Goal: Transaction & Acquisition: Purchase product/service

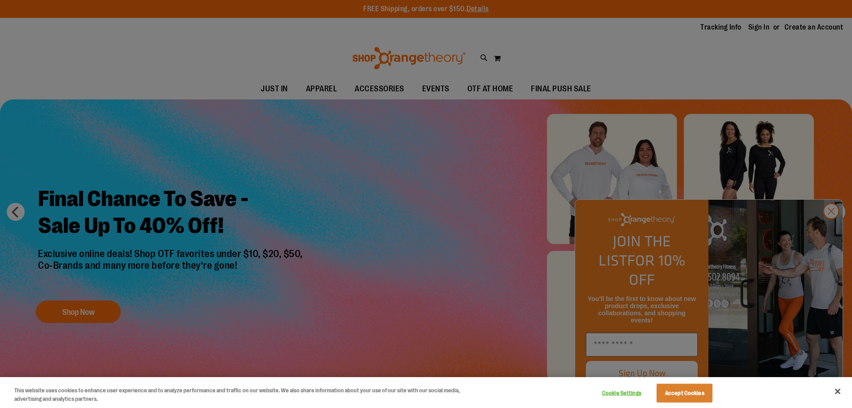
click at [830, 230] on div at bounding box center [426, 204] width 852 height 408
click at [585, 87] on div at bounding box center [426, 204] width 852 height 408
click at [834, 233] on div at bounding box center [426, 204] width 852 height 408
click at [689, 397] on button "Accept Cookies" at bounding box center [685, 392] width 56 height 19
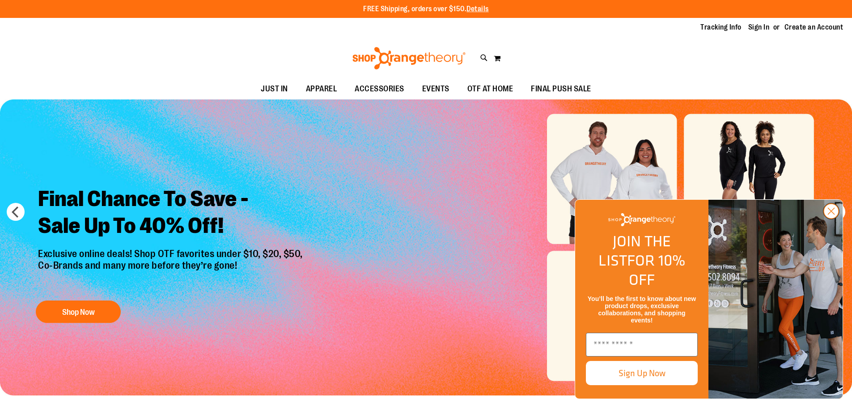
click at [833, 218] on circle "Close dialog" at bounding box center [831, 211] width 15 height 15
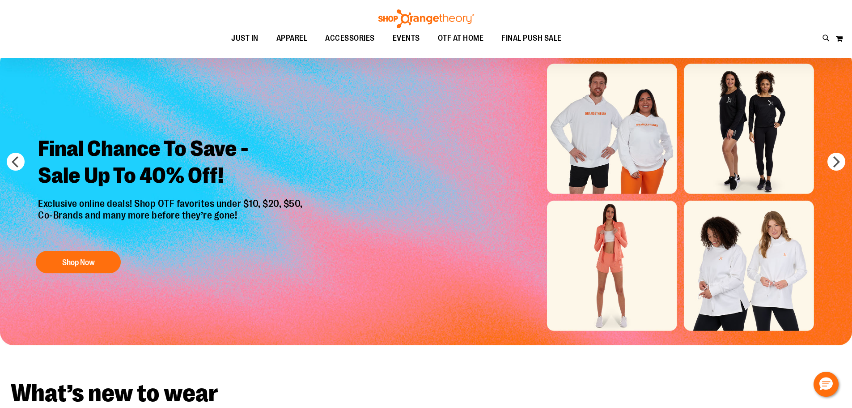
scroll to position [44, 0]
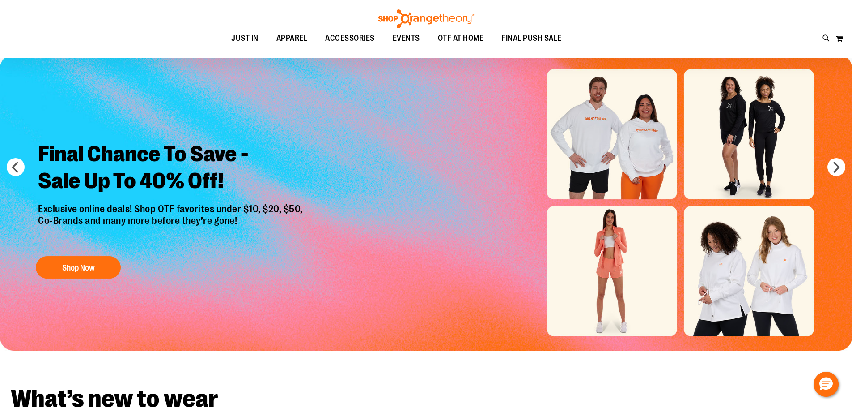
click at [753, 265] on img "Slide 1 of 6" at bounding box center [426, 203] width 852 height 296
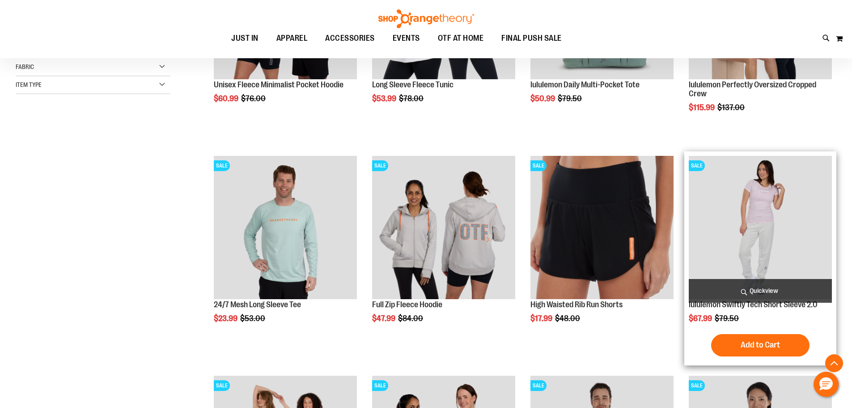
scroll to position [169, 0]
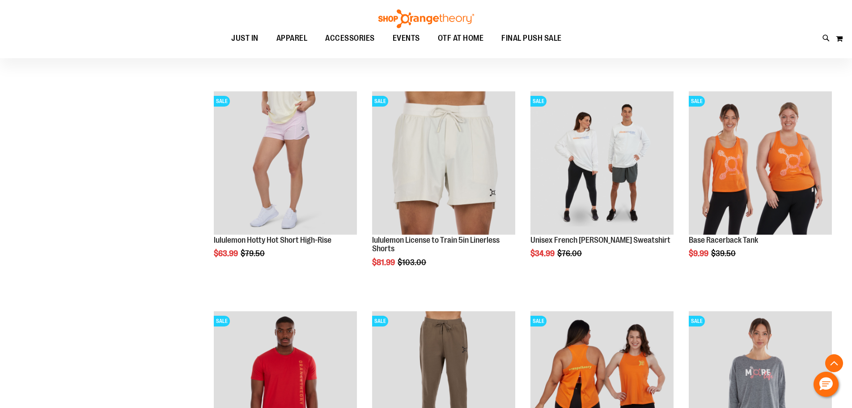
scroll to position [885, 0]
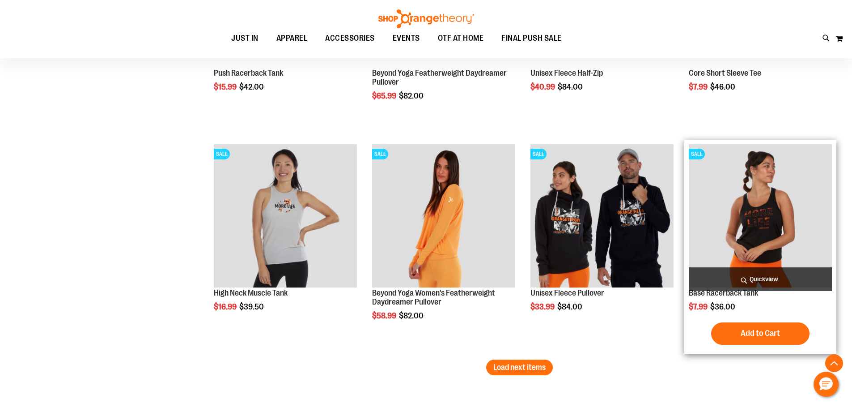
scroll to position [1735, 0]
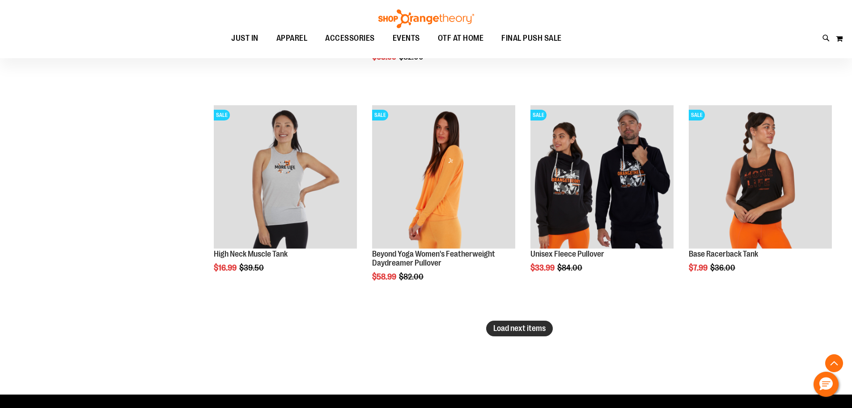
click at [521, 325] on span "Load next items" at bounding box center [520, 327] width 52 height 9
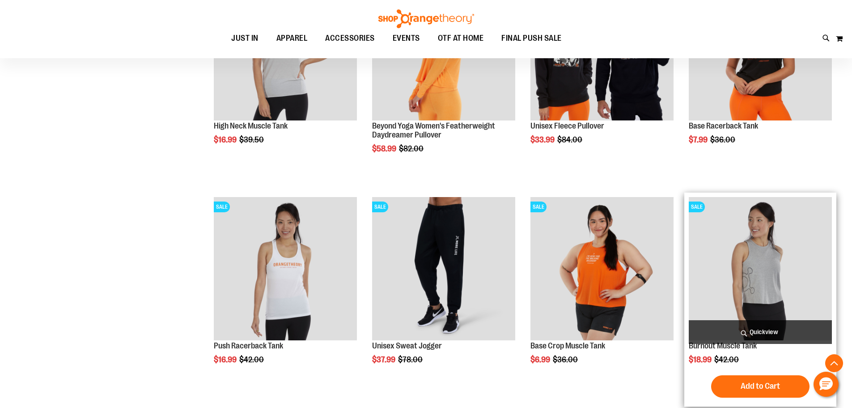
scroll to position [1780, 0]
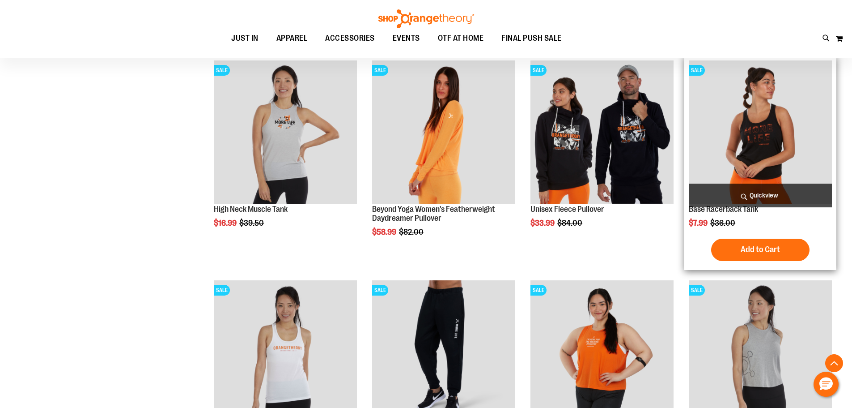
click at [760, 131] on img "product" at bounding box center [760, 131] width 143 height 143
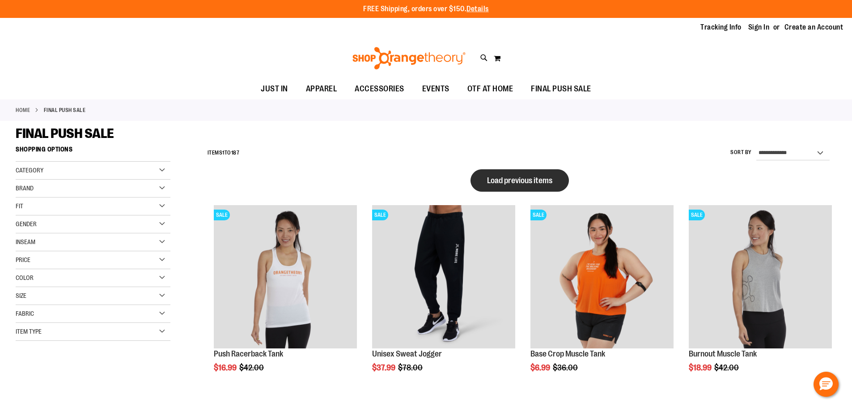
click at [536, 179] on span "Load previous items" at bounding box center [519, 180] width 65 height 9
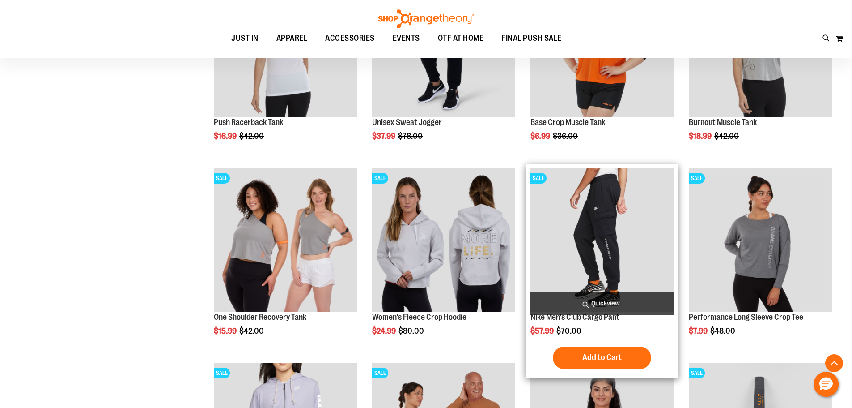
scroll to position [760, 0]
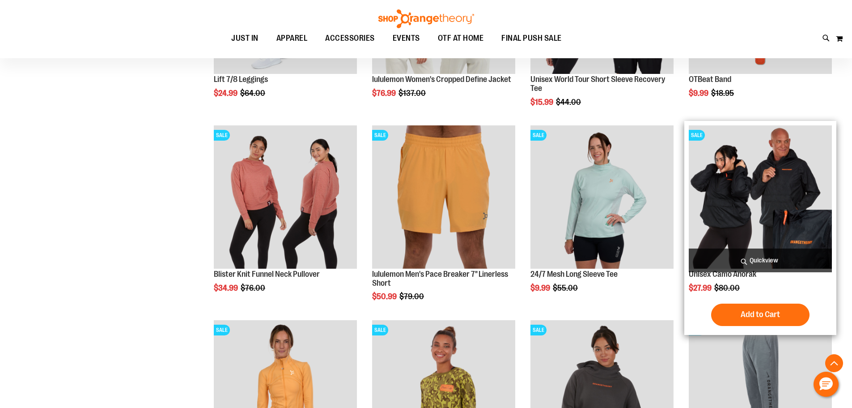
scroll to position [1431, 0]
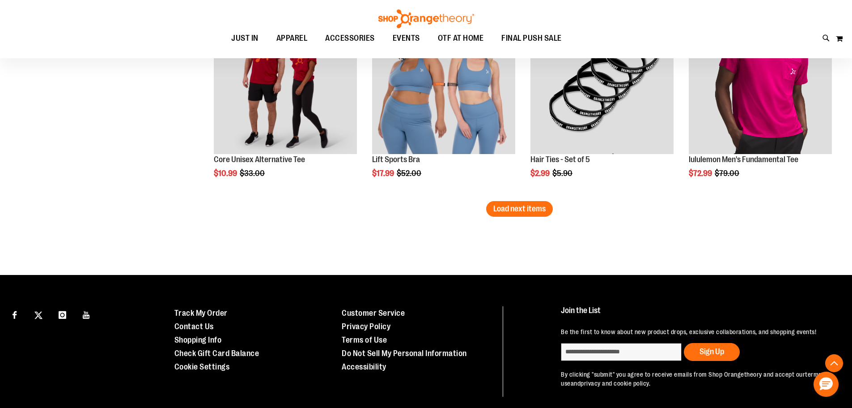
scroll to position [2237, 0]
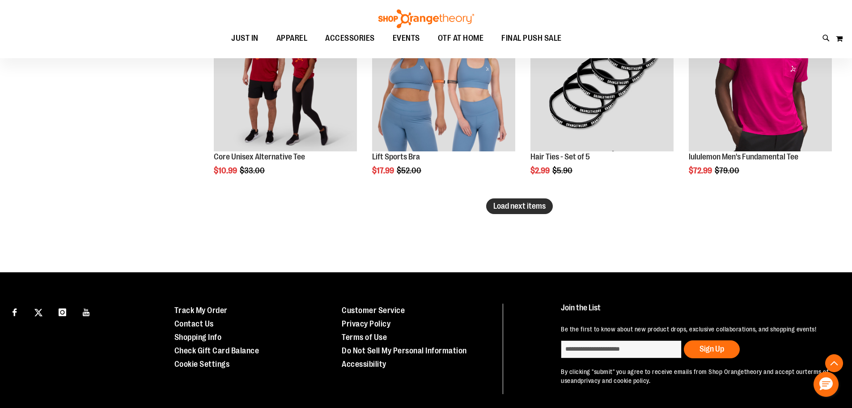
click at [535, 207] on span "Load next items" at bounding box center [520, 205] width 52 height 9
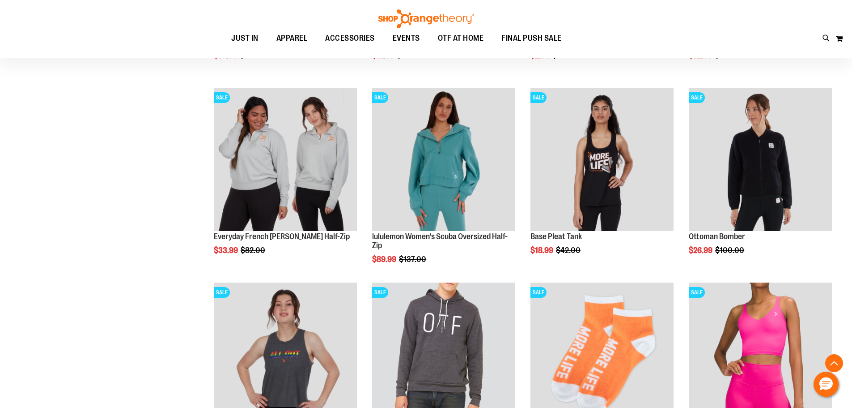
scroll to position [2360, 0]
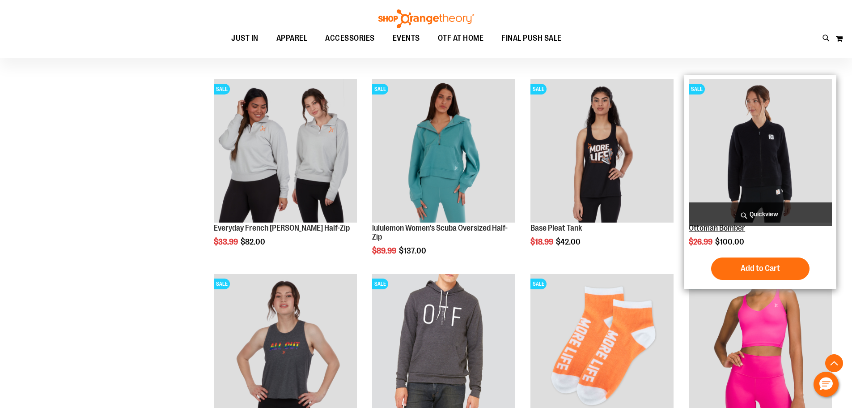
click at [738, 228] on link "Ottoman Bomber" at bounding box center [717, 227] width 56 height 9
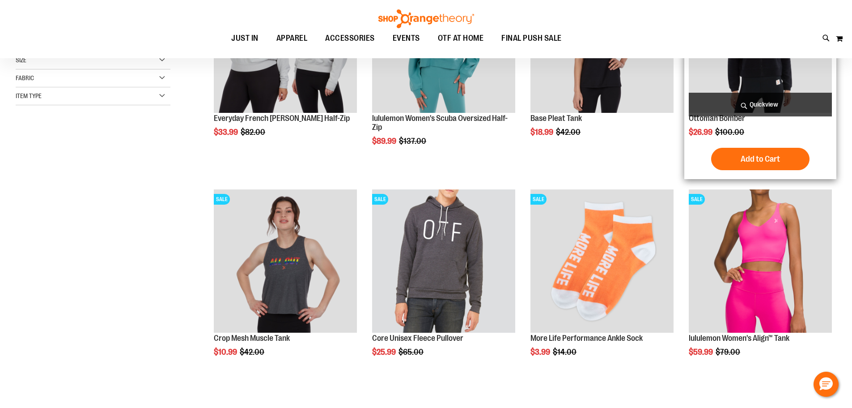
scroll to position [214, 0]
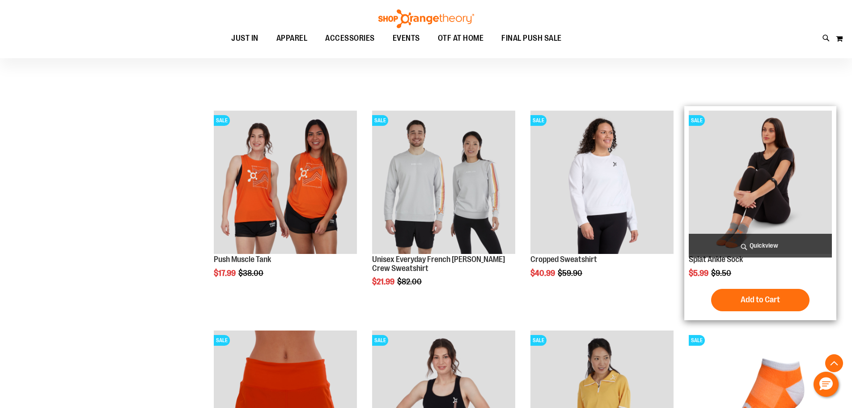
scroll to position [706, 0]
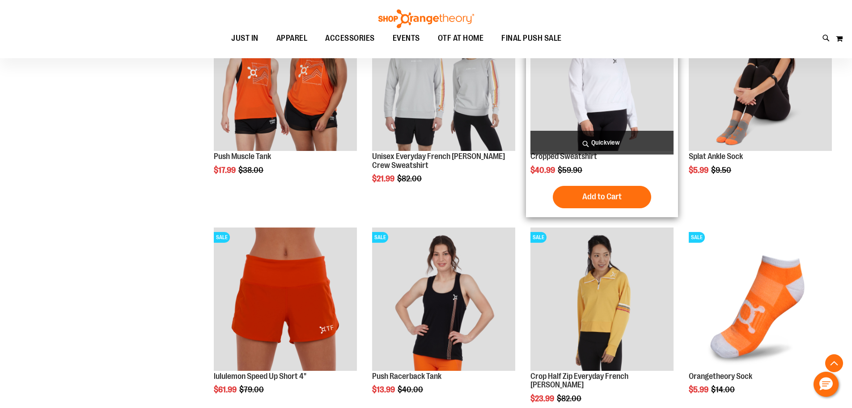
scroll to position [850, 0]
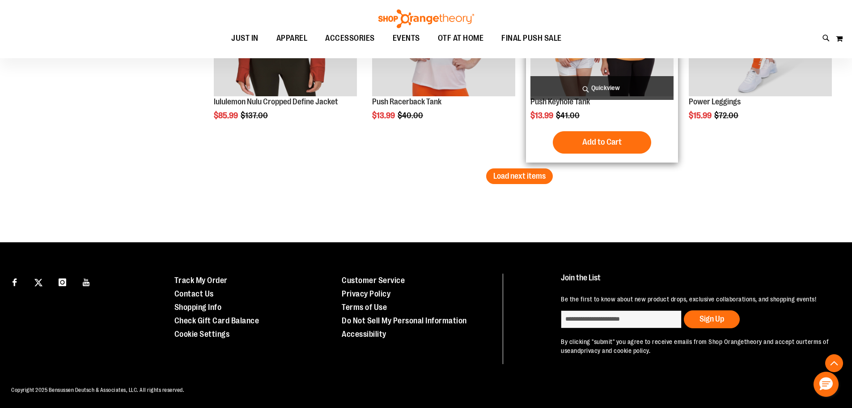
scroll to position [1911, 0]
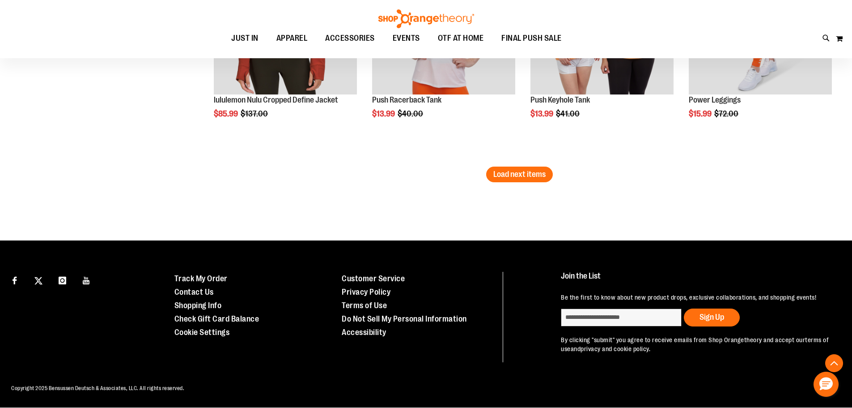
click at [542, 176] on span "Load next items" at bounding box center [520, 174] width 52 height 9
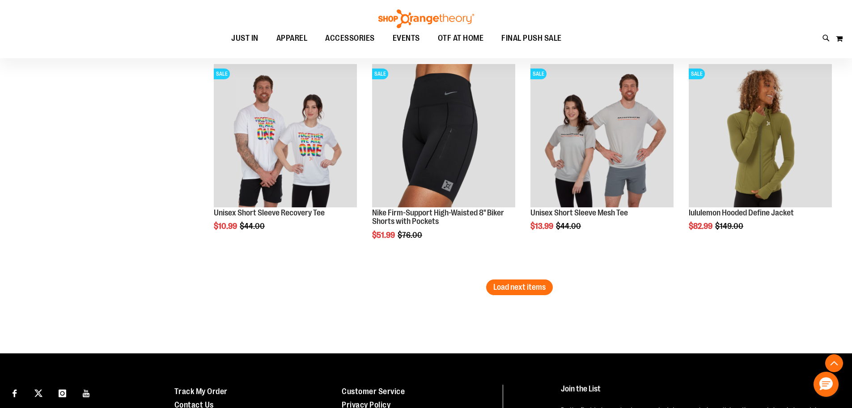
scroll to position [2538, 0]
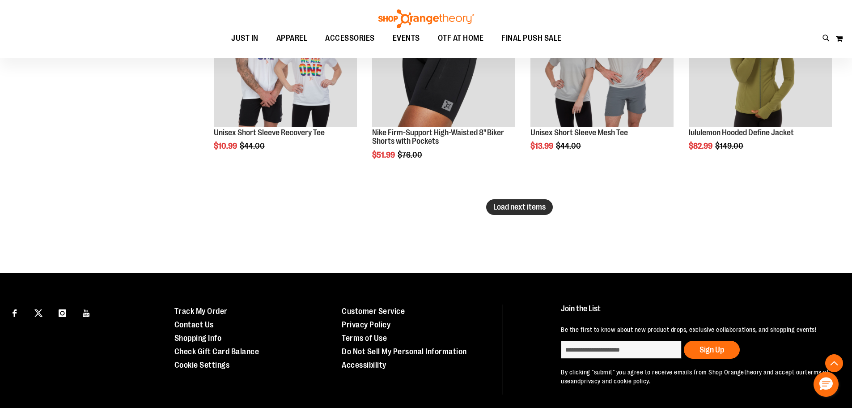
click at [528, 206] on span "Load next items" at bounding box center [520, 206] width 52 height 9
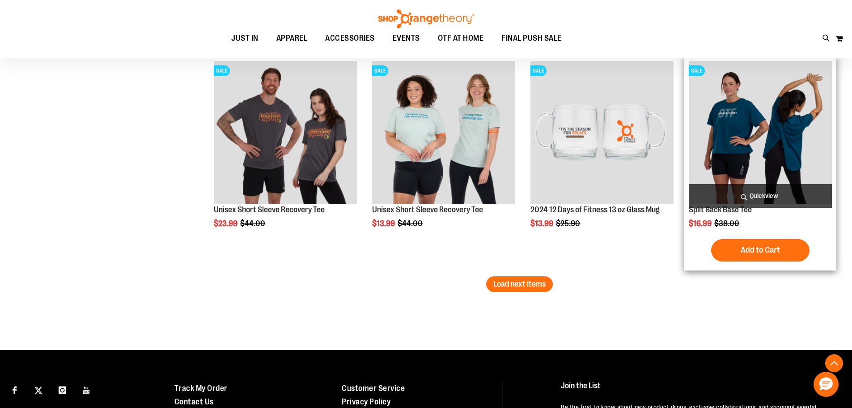
scroll to position [3209, 0]
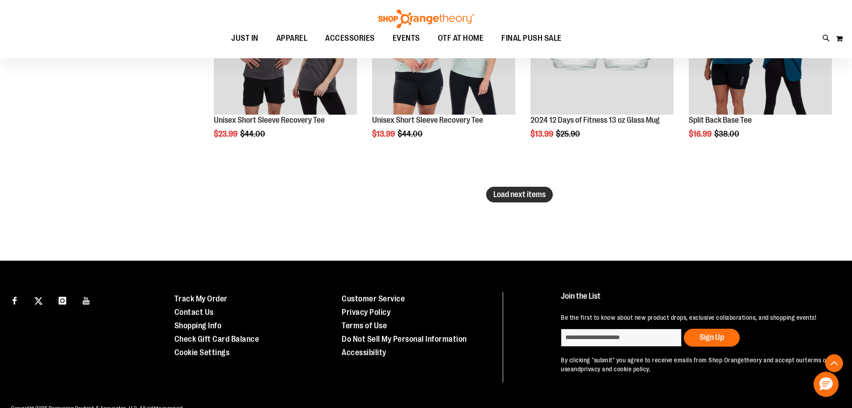
click at [521, 193] on span "Load next items" at bounding box center [520, 194] width 52 height 9
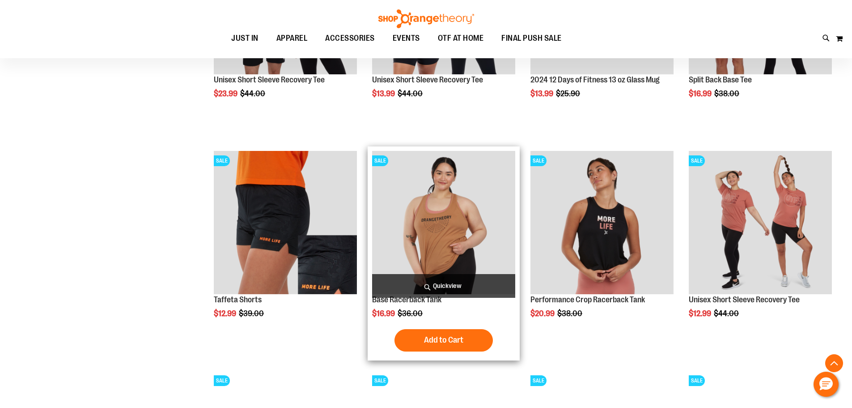
scroll to position [3298, 0]
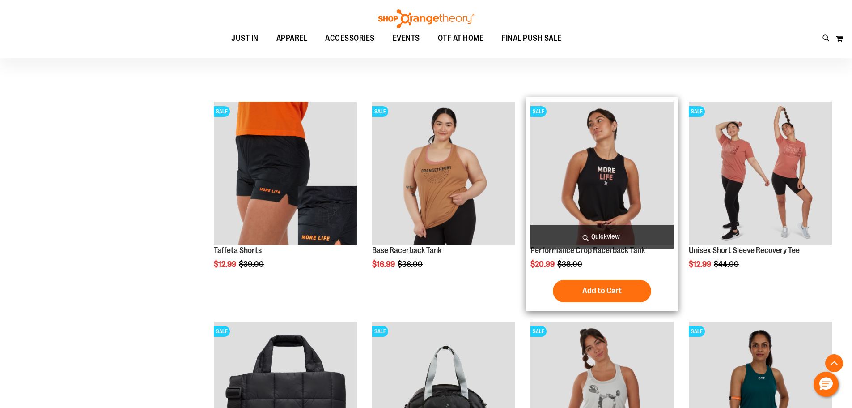
click at [630, 191] on img "product" at bounding box center [602, 173] width 143 height 143
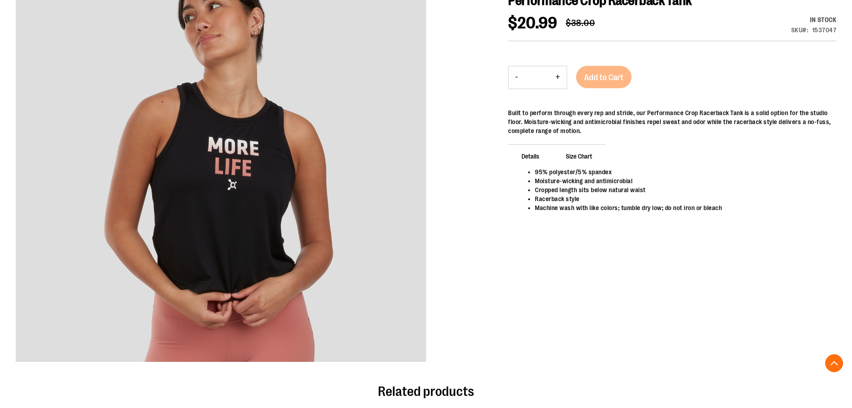
scroll to position [178, 0]
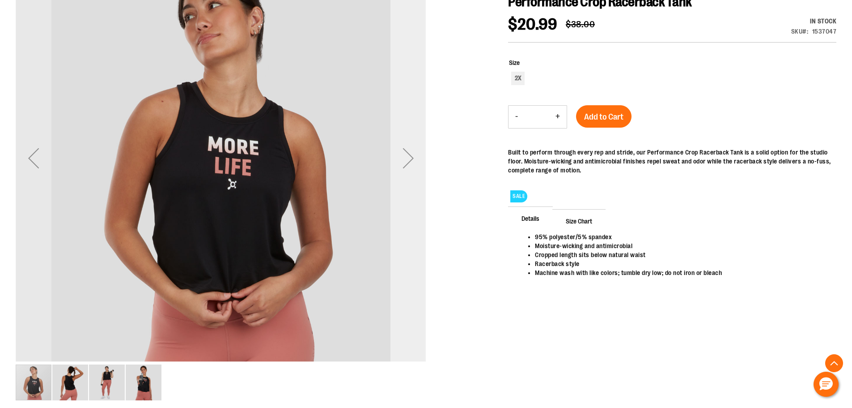
click at [407, 162] on div "Next" at bounding box center [409, 158] width 36 height 36
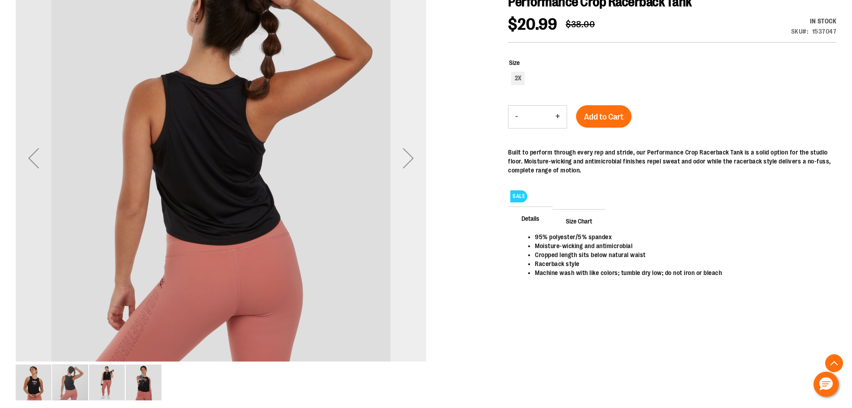
click at [407, 162] on div "Next" at bounding box center [409, 158] width 36 height 36
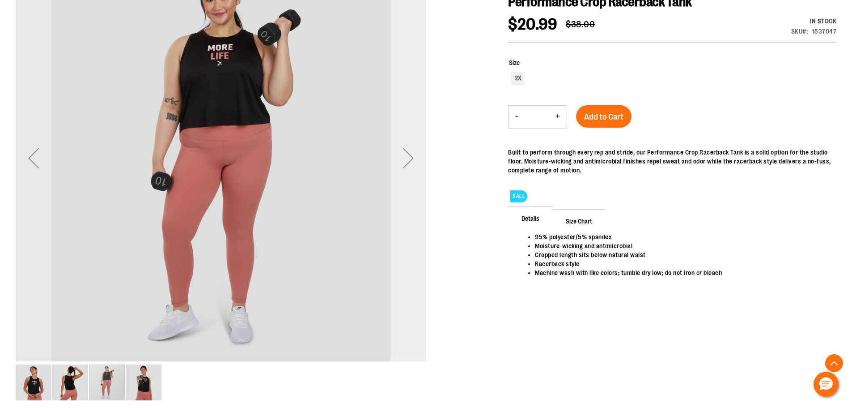
click at [407, 162] on div "Next" at bounding box center [409, 158] width 36 height 36
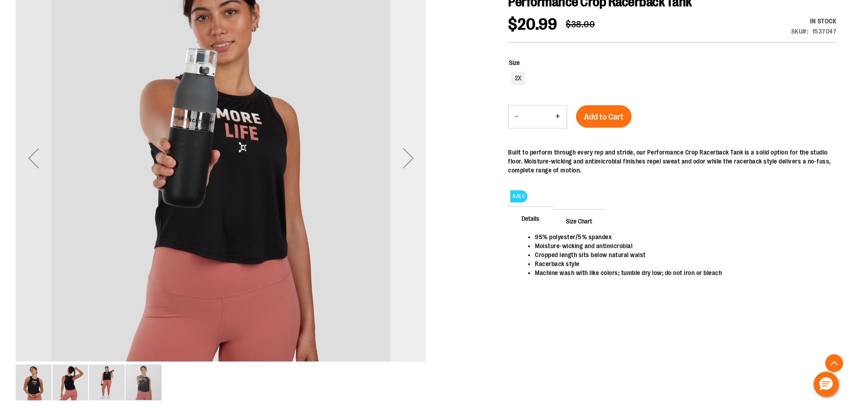
click at [408, 161] on div "Next" at bounding box center [409, 158] width 36 height 36
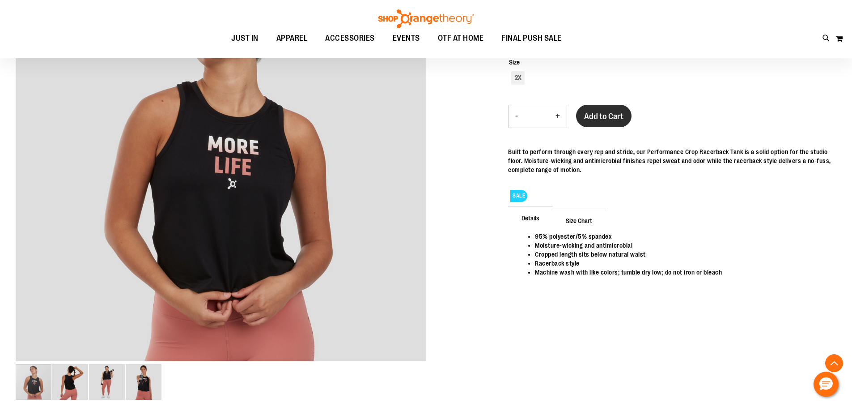
scroll to position [88, 0]
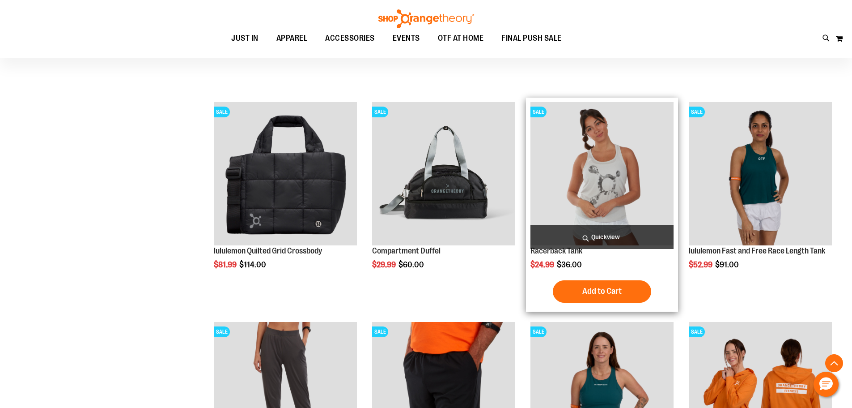
scroll to position [313, 0]
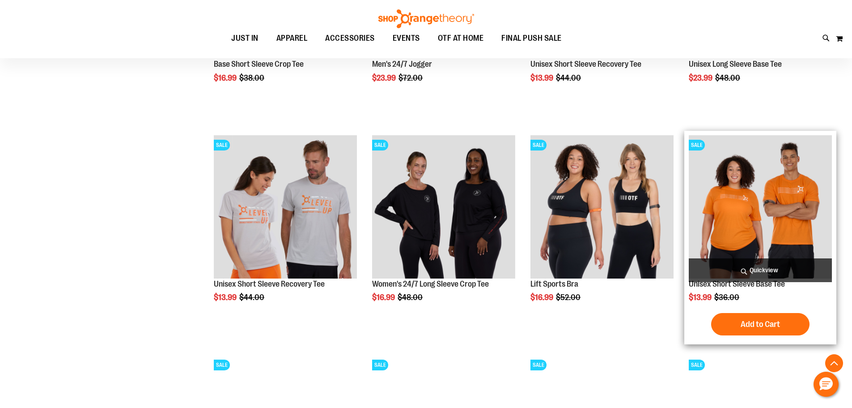
scroll to position [850, 0]
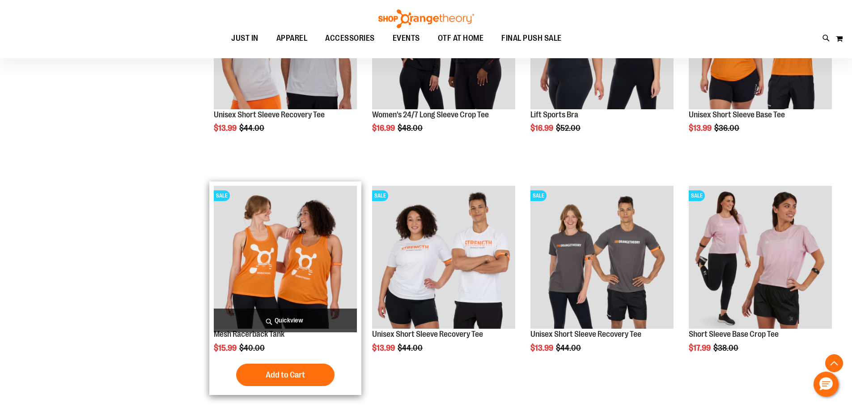
scroll to position [1029, 0]
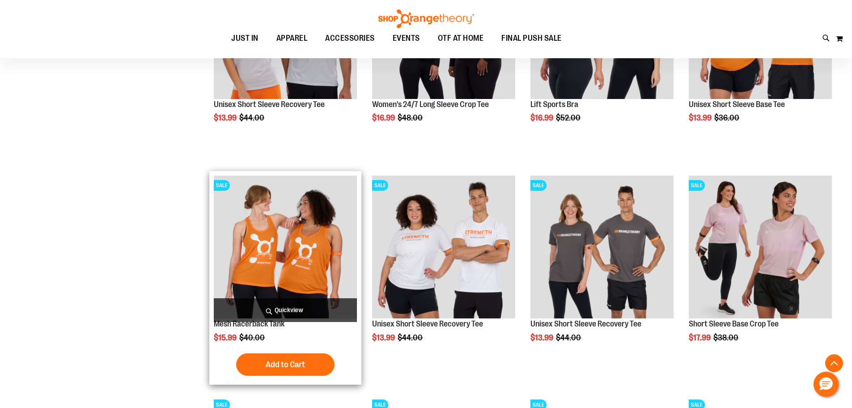
click at [283, 254] on img "product" at bounding box center [285, 246] width 143 height 143
click at [279, 225] on img "product" at bounding box center [285, 246] width 143 height 143
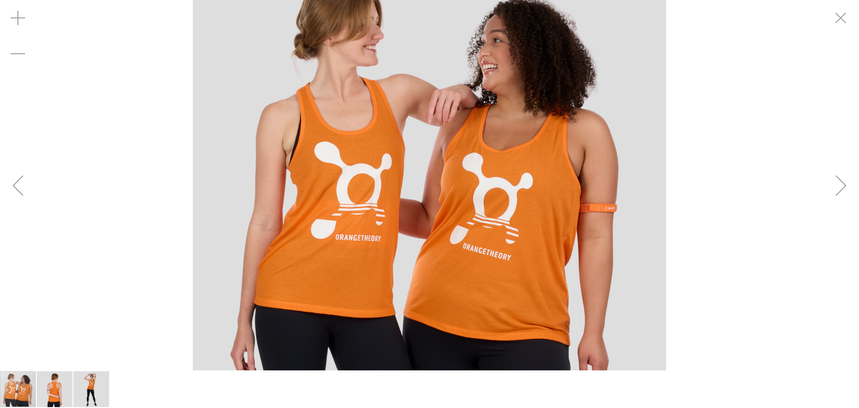
click at [848, 185] on div "Next" at bounding box center [841, 185] width 36 height 36
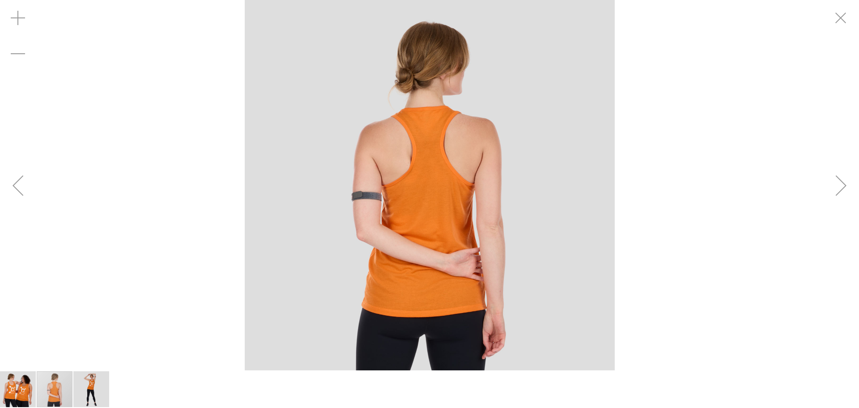
click at [848, 185] on div "Next" at bounding box center [841, 185] width 36 height 36
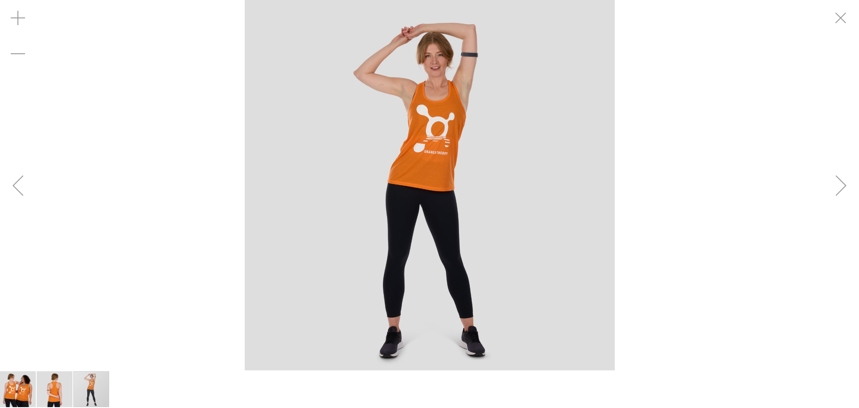
click at [848, 185] on div "Next" at bounding box center [841, 185] width 36 height 36
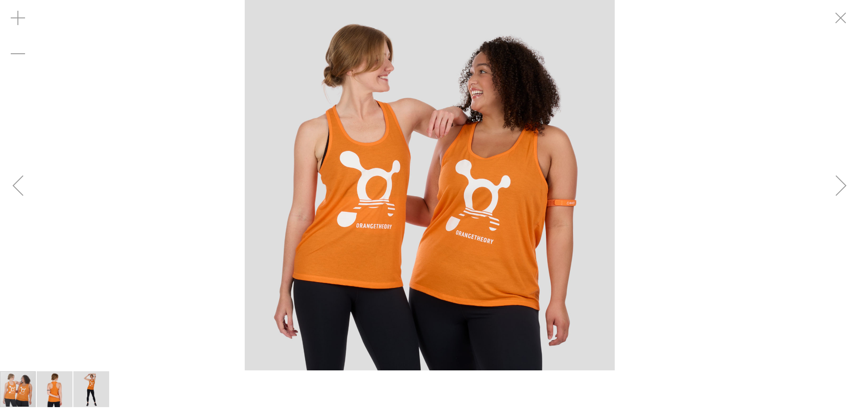
click at [848, 185] on div "Next" at bounding box center [841, 185] width 36 height 36
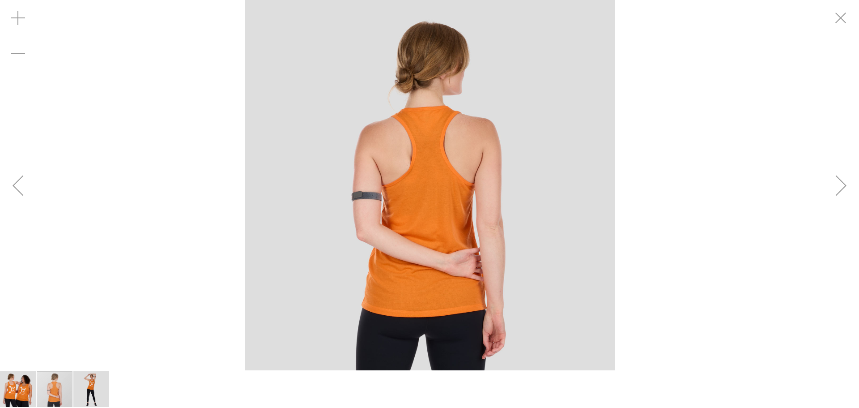
click at [848, 185] on div "Next" at bounding box center [841, 185] width 36 height 36
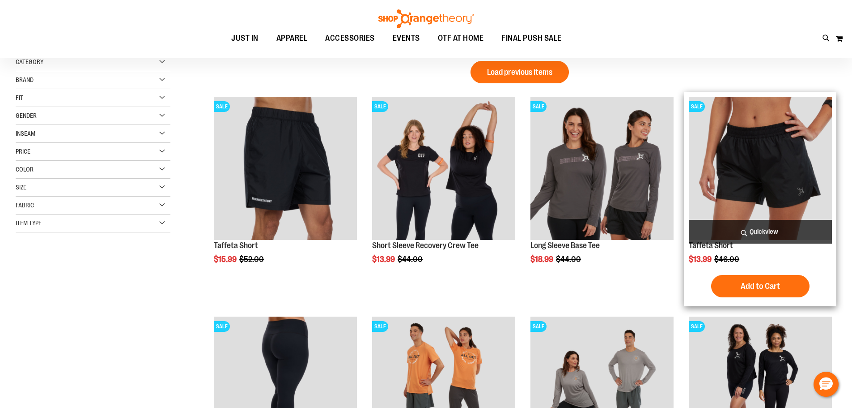
scroll to position [223, 0]
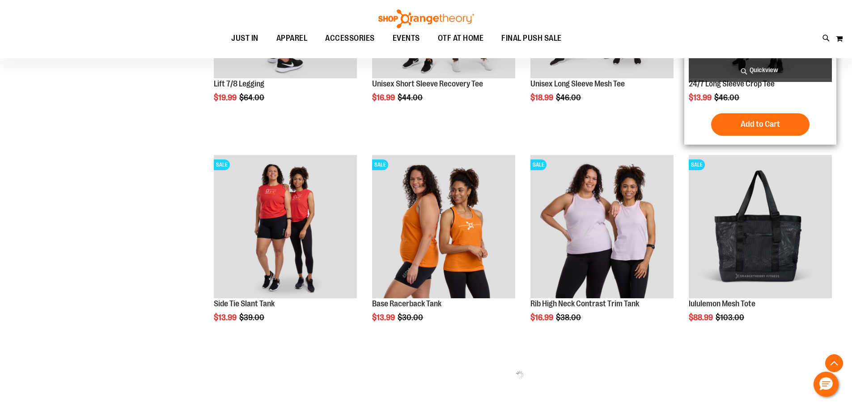
scroll to position [492, 0]
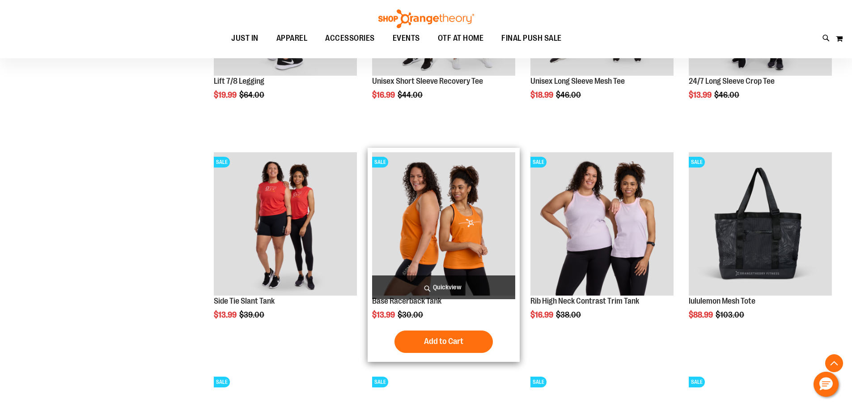
click at [443, 241] on img "product" at bounding box center [443, 223] width 143 height 143
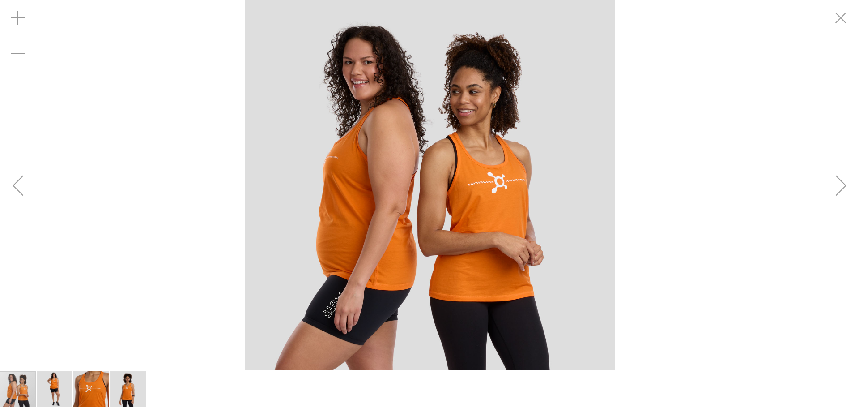
click at [467, 221] on img "carousel" at bounding box center [430, 185] width 370 height 370
click at [462, 226] on img "carousel" at bounding box center [430, 185] width 370 height 370
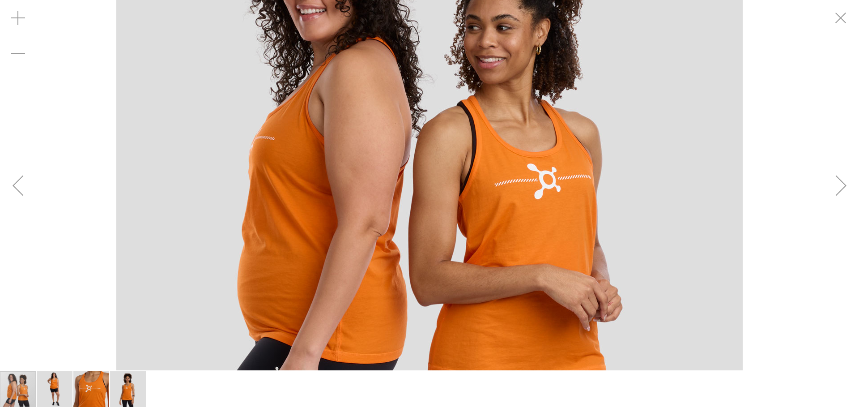
click at [551, 205] on img "carousel" at bounding box center [429, 185] width 626 height 626
click at [840, 184] on div "Next" at bounding box center [841, 185] width 36 height 36
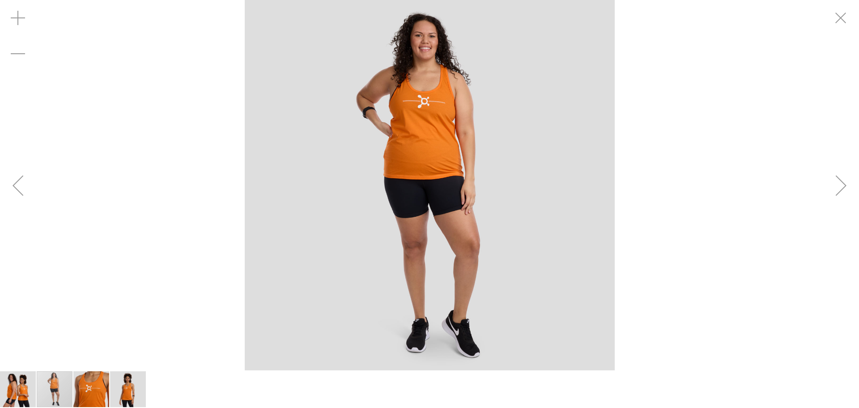
click at [842, 185] on div "Next" at bounding box center [841, 185] width 36 height 36
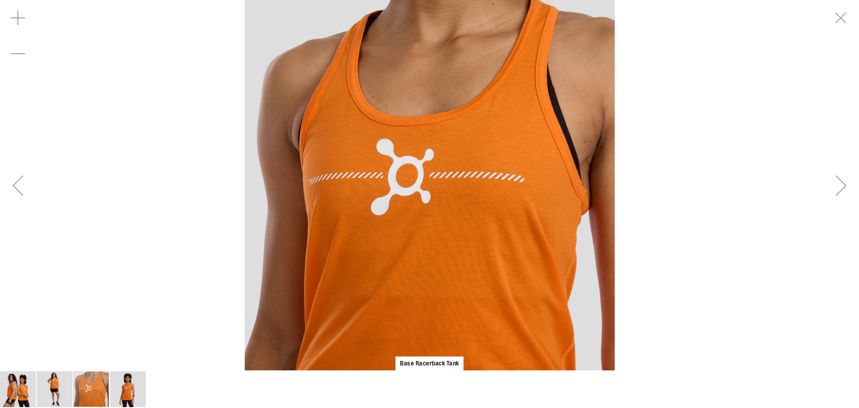
click at [843, 185] on div "Next" at bounding box center [841, 185] width 36 height 36
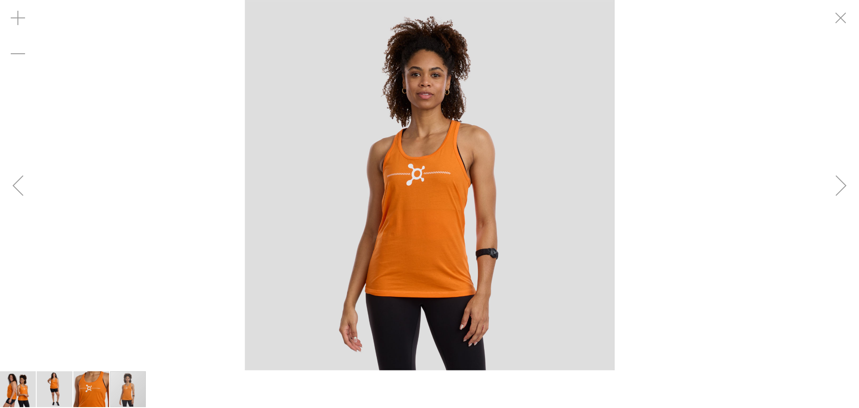
click at [843, 185] on div "Next" at bounding box center [841, 185] width 36 height 36
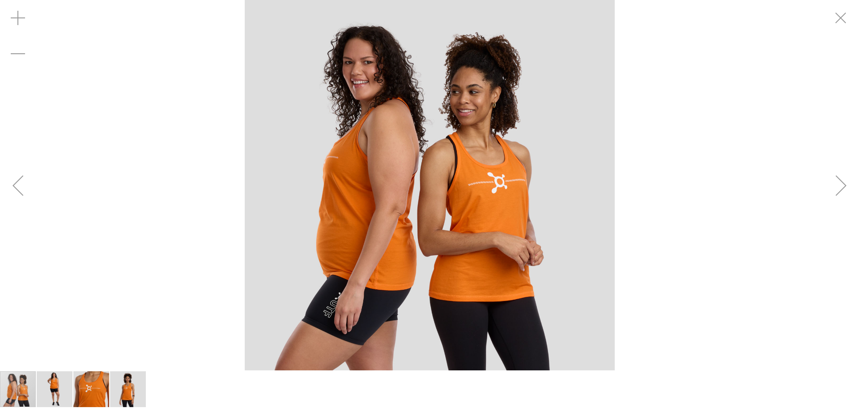
click at [843, 185] on div "Next" at bounding box center [841, 185] width 36 height 36
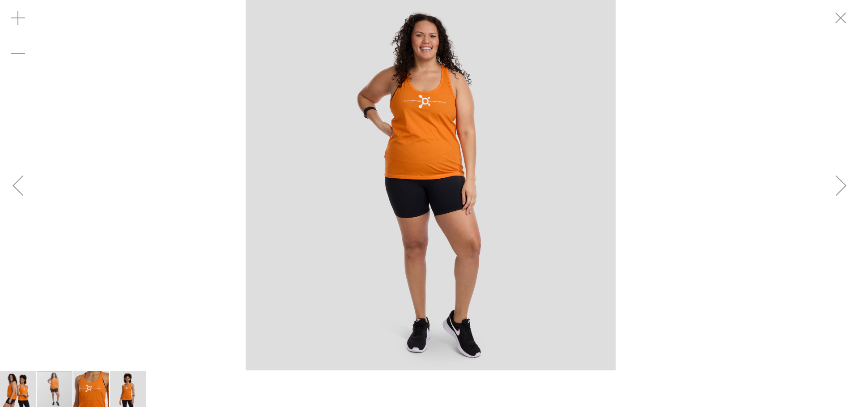
click at [846, 186] on div "Next" at bounding box center [841, 185] width 36 height 36
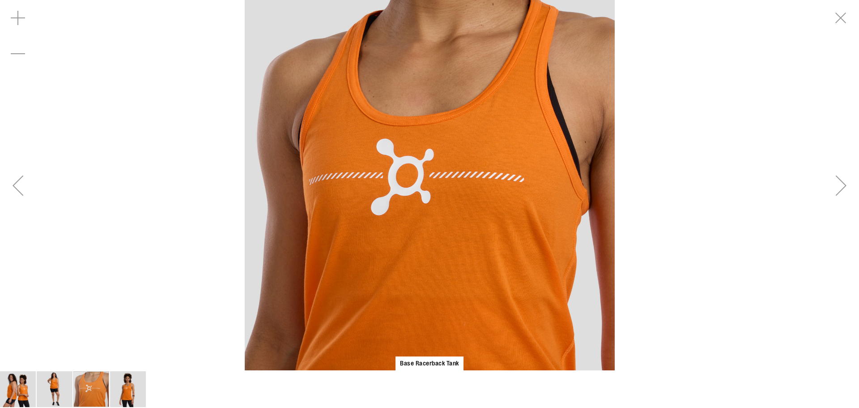
click at [847, 187] on div "Next" at bounding box center [841, 185] width 36 height 36
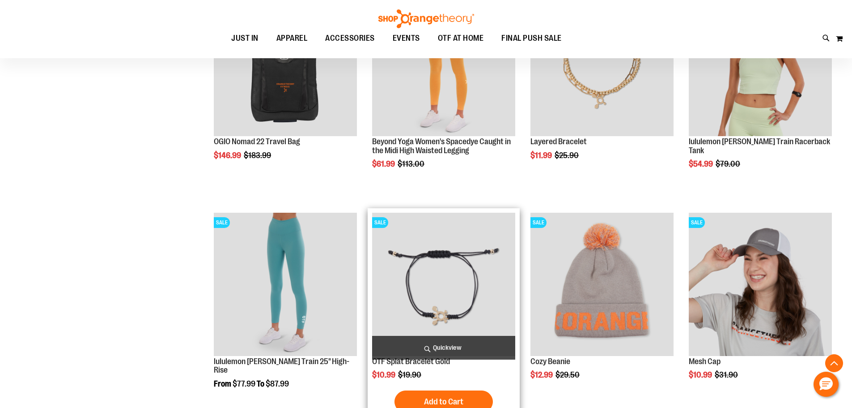
scroll to position [912, 0]
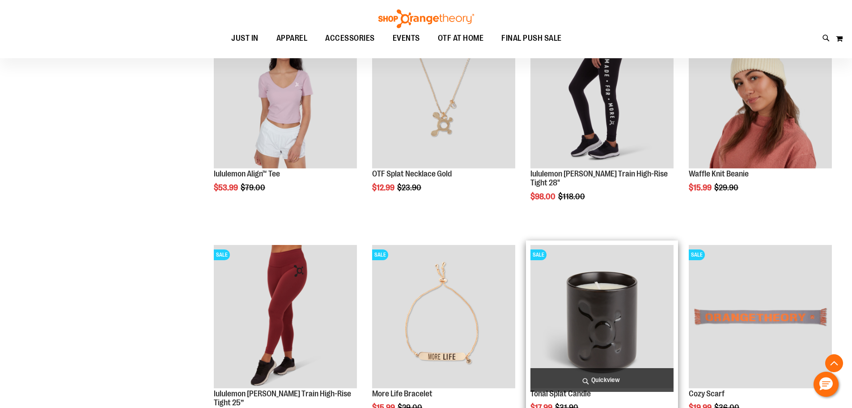
scroll to position [1171, 0]
